Goal: Information Seeking & Learning: Learn about a topic

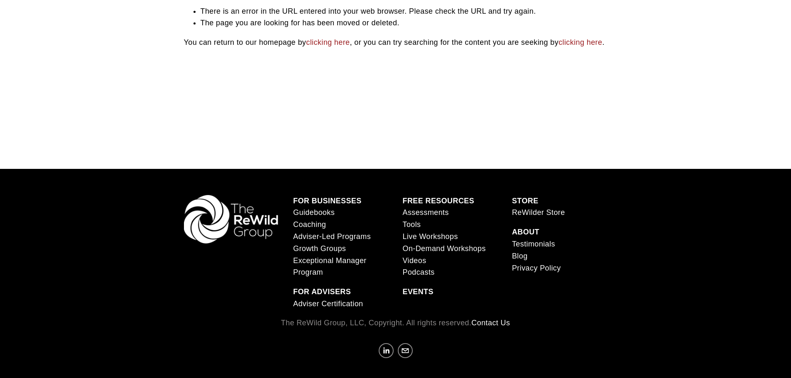
scroll to position [125, 0]
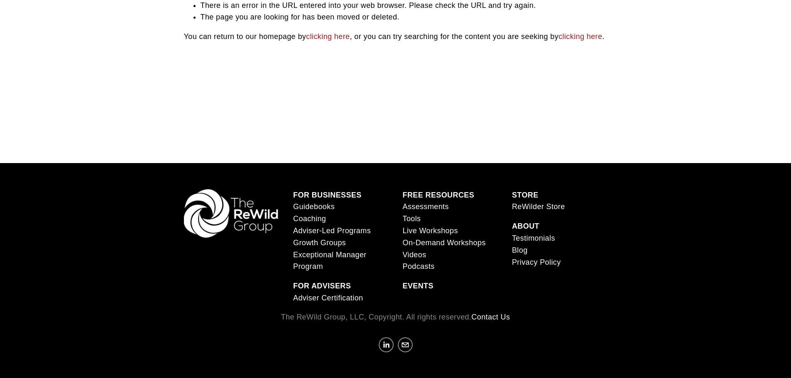
click at [352, 264] on span "Exceptional Manager Program" at bounding box center [329, 261] width 73 height 20
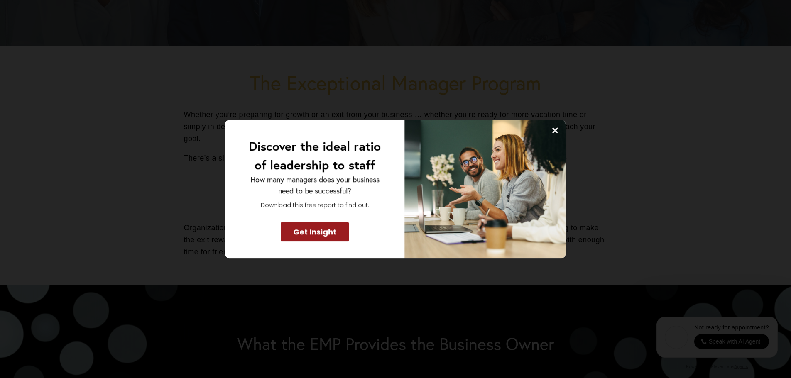
scroll to position [166, 0]
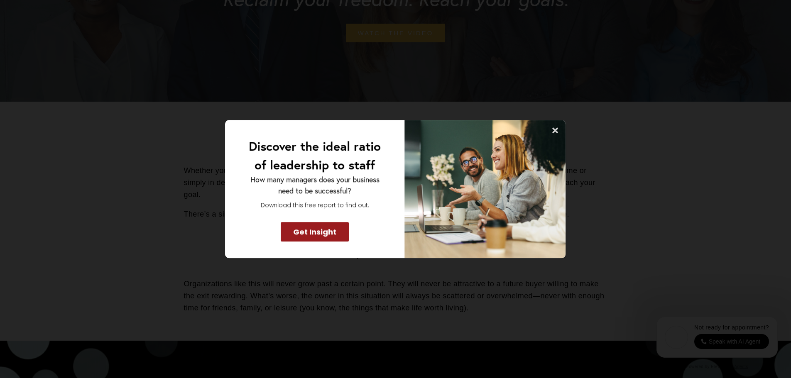
click at [553, 132] on icon at bounding box center [555, 130] width 6 height 6
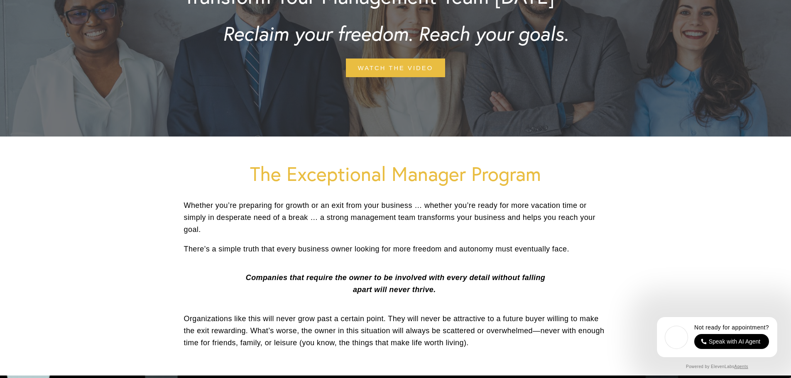
scroll to position [0, 0]
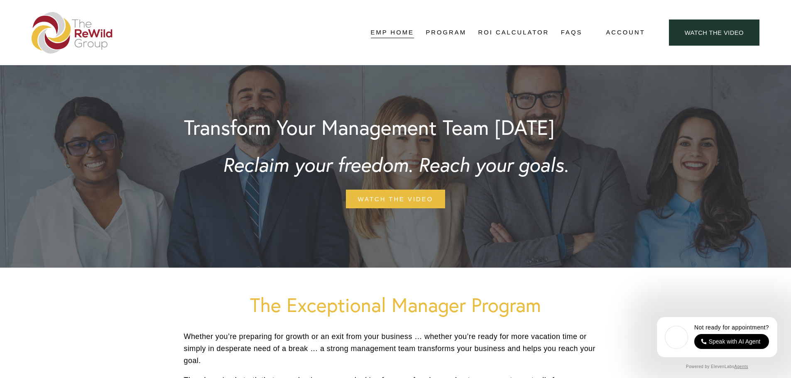
click at [0, 0] on link "Pricing" at bounding box center [0, 0] width 0 height 0
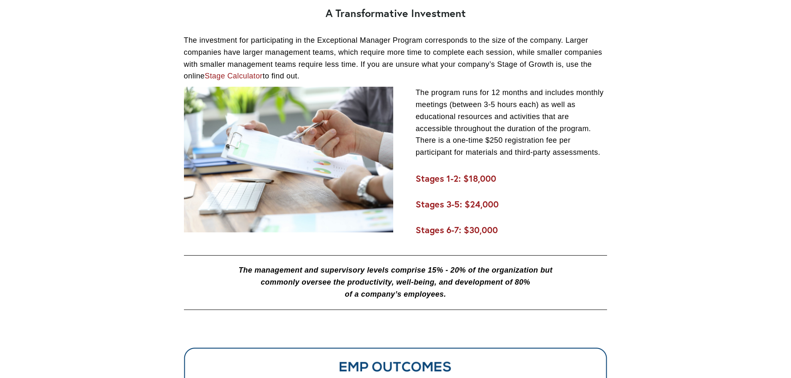
scroll to position [249, 0]
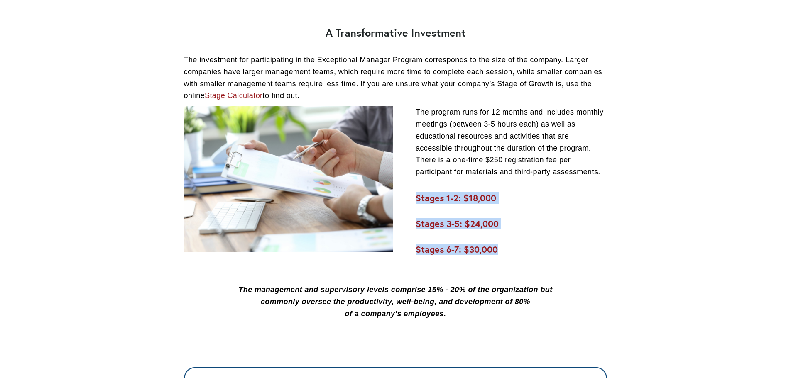
drag, startPoint x: 504, startPoint y: 249, endPoint x: 418, endPoint y: 199, distance: 99.7
click at [418, 199] on div "The program runs for 12 months and includes monthly meetings (between 3-5 hours…" at bounding box center [511, 180] width 191 height 149
copy div "Stages 1-2: $18,000 Stages 3-5: $24,000 Stages 6-7: $30,000"
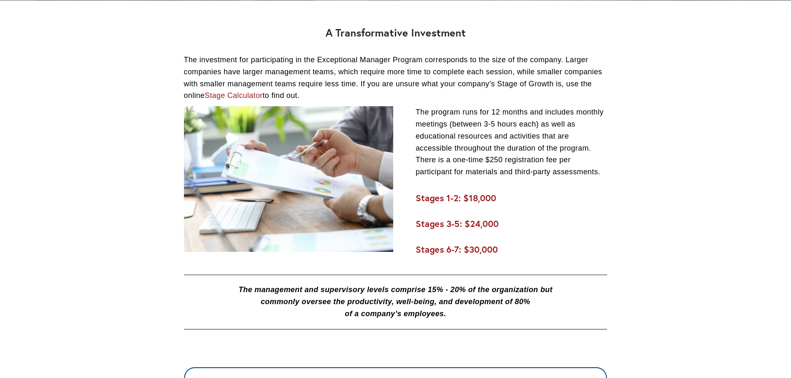
click at [332, 81] on p "The investment for participating in the Exceptional Manager Program corresponds…" at bounding box center [395, 78] width 423 height 48
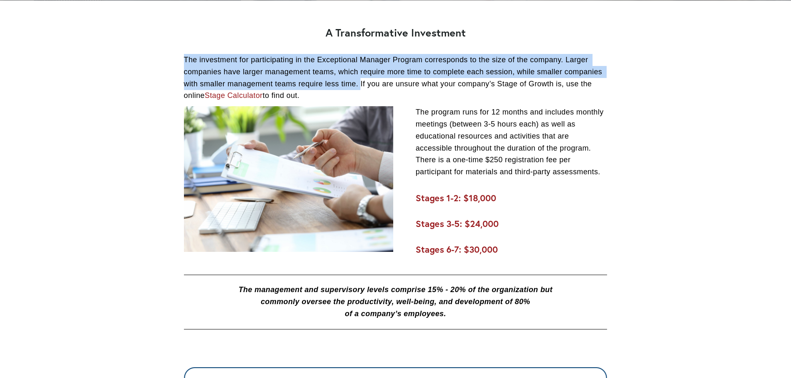
drag, startPoint x: 359, startPoint y: 83, endPoint x: 170, endPoint y: 61, distance: 190.5
copy p "The investment for participating in the Exceptional Manager Program corresponds…"
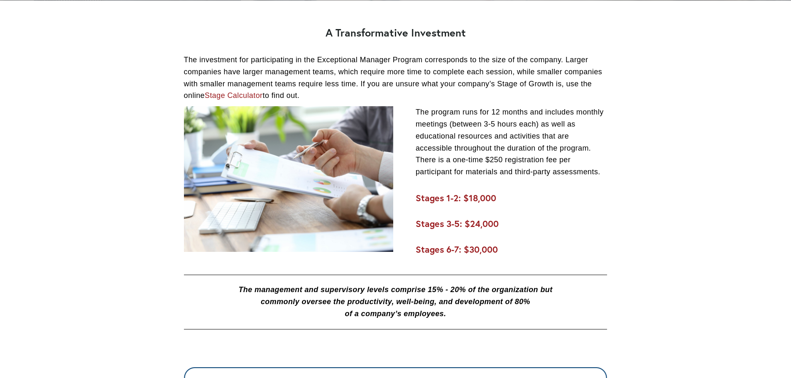
click at [553, 169] on p "The program runs for 12 months and includes monthly meetings (between 3-5 hours…" at bounding box center [511, 142] width 191 height 72
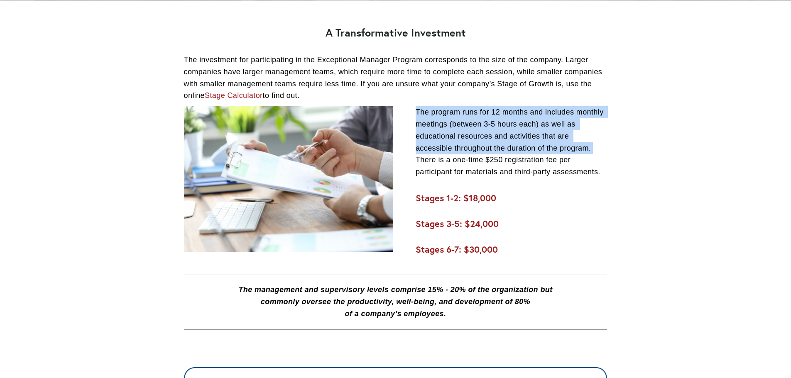
drag, startPoint x: 593, startPoint y: 149, endPoint x: 413, endPoint y: 116, distance: 182.3
copy p "The program runs for 12 months and includes monthly meetings (between 3-5 hours…"
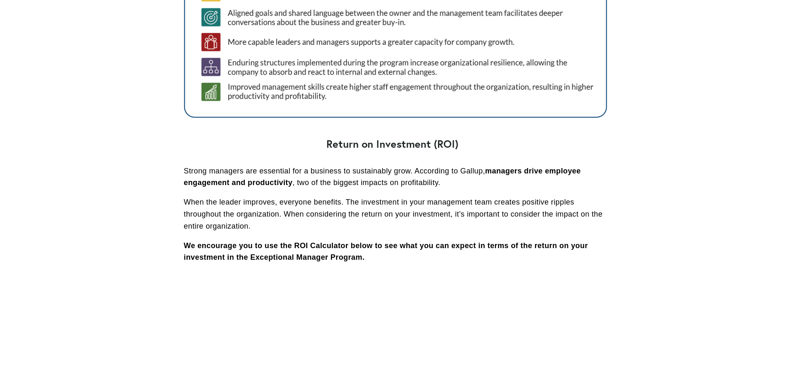
scroll to position [747, 0]
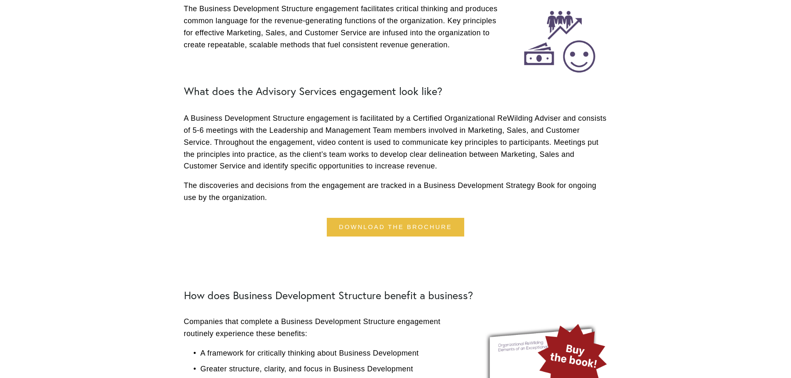
scroll to position [208, 0]
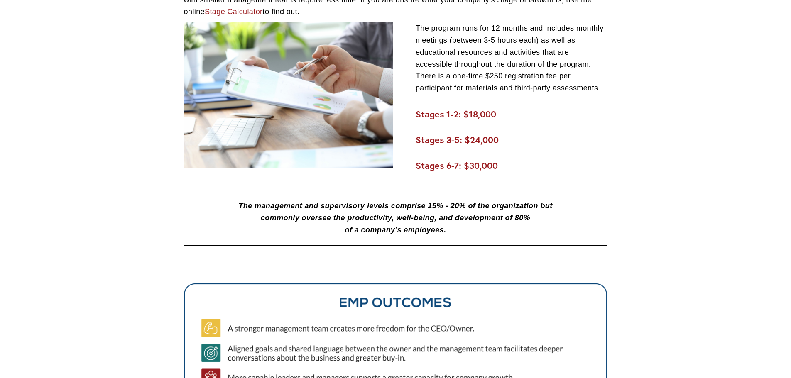
scroll to position [332, 0]
